Goal: Task Accomplishment & Management: Manage account settings

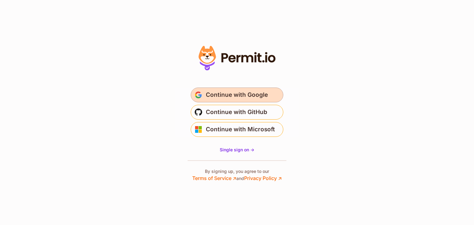
click at [240, 97] on span "Continue with Google" at bounding box center [237, 95] width 62 height 10
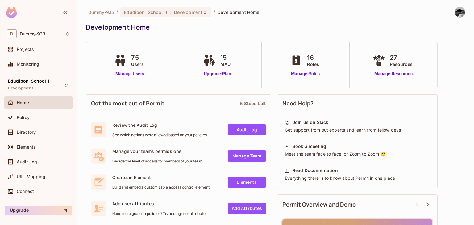
scroll to position [92, 0]
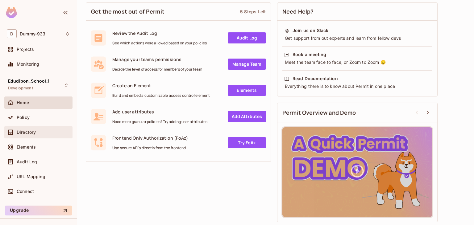
click at [35, 130] on span "Directory" at bounding box center [26, 132] width 19 height 5
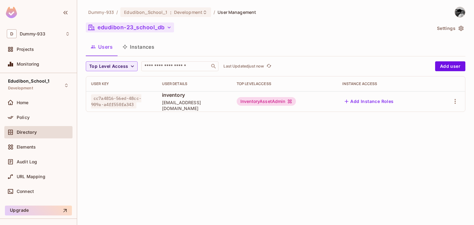
click at [169, 26] on icon "button" at bounding box center [169, 27] width 6 height 6
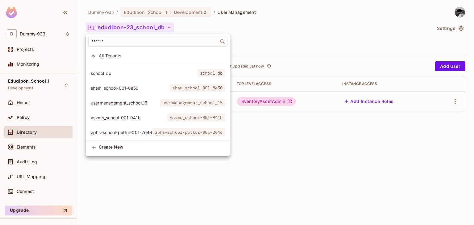
scroll to position [504, 0]
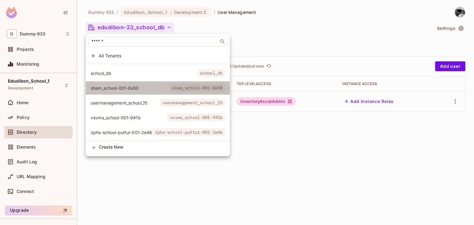
click at [132, 87] on li "sham_school-001-8e50 sham_school-001-8e50" at bounding box center [158, 88] width 144 height 13
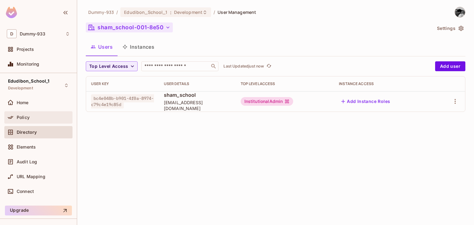
click at [38, 117] on div "Policy" at bounding box center [43, 117] width 53 height 5
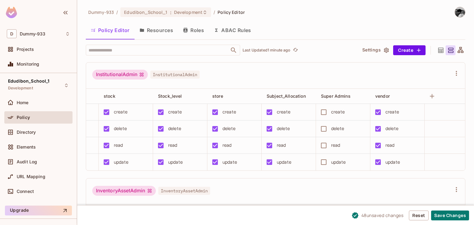
scroll to position [0, 857]
click at [448, 215] on button "Save Changes" at bounding box center [450, 216] width 38 height 10
